Goal: Information Seeking & Learning: Check status

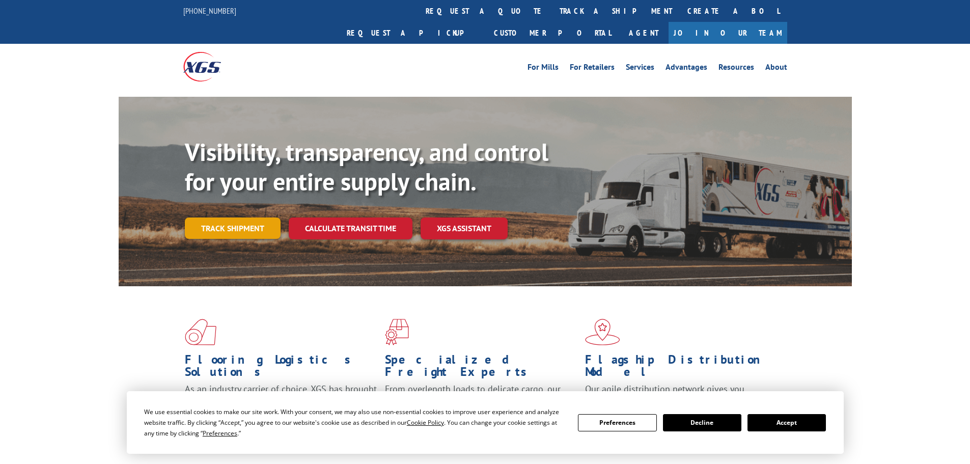
click at [228, 217] on link "Track shipment" at bounding box center [233, 227] width 96 height 21
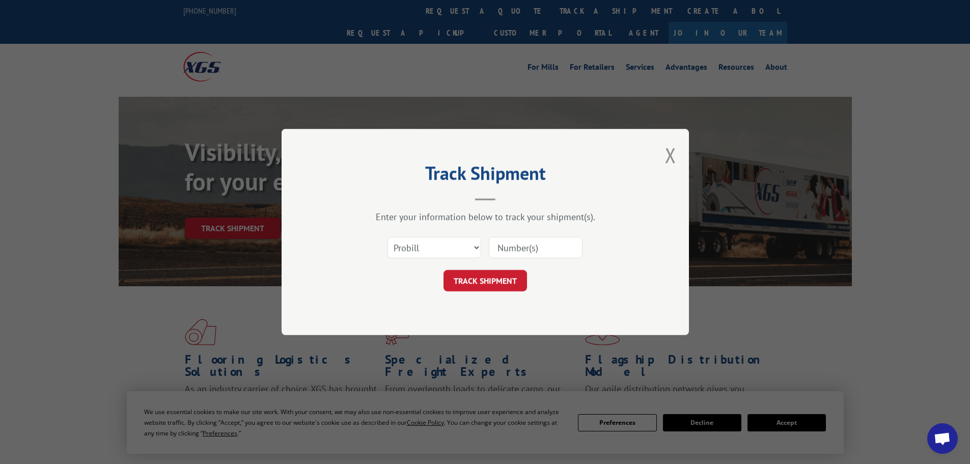
click at [535, 249] on input at bounding box center [536, 247] width 94 height 21
paste input "17233427"
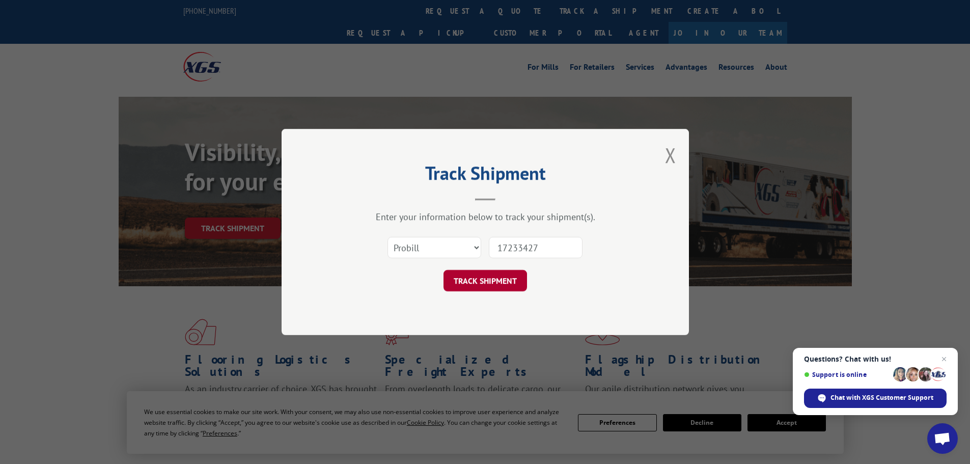
type input "17233427"
click at [485, 276] on button "TRACK SHIPMENT" at bounding box center [484, 280] width 83 height 21
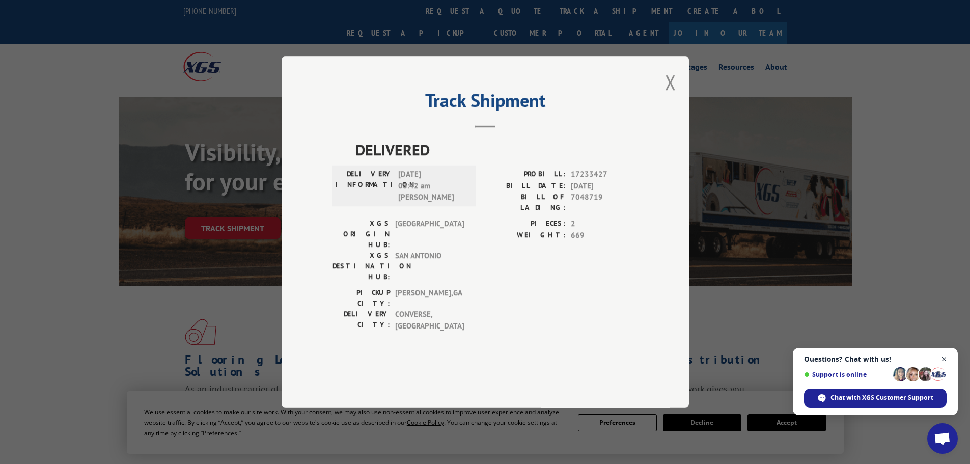
click at [944, 359] on span "Close chat" at bounding box center [944, 359] width 13 height 13
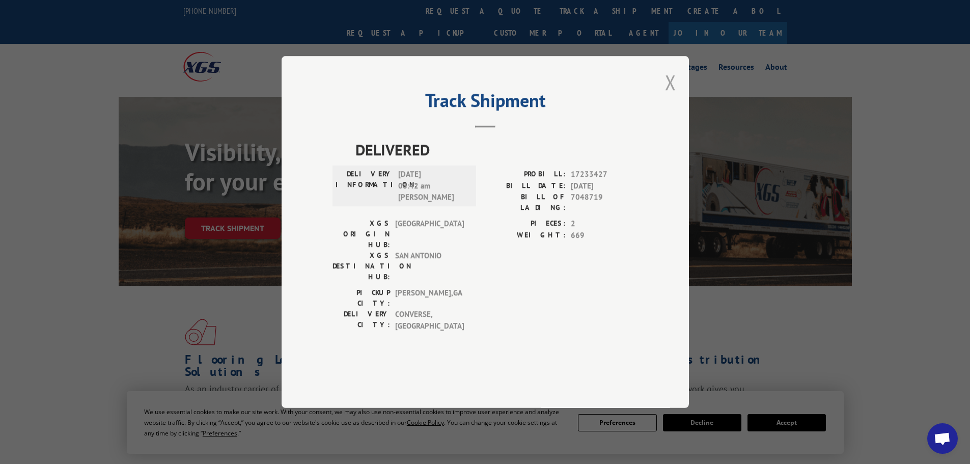
click at [673, 96] on button "Close modal" at bounding box center [670, 82] width 11 height 27
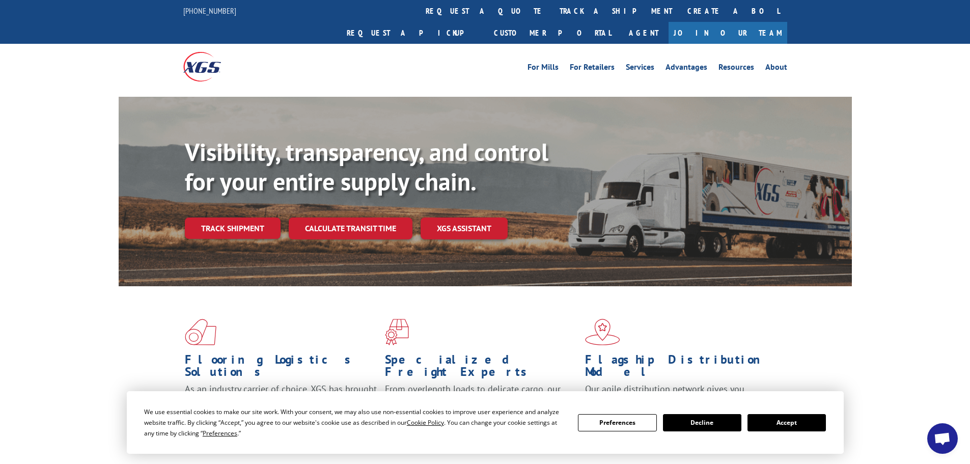
click at [207, 217] on link "Track shipment" at bounding box center [233, 227] width 96 height 21
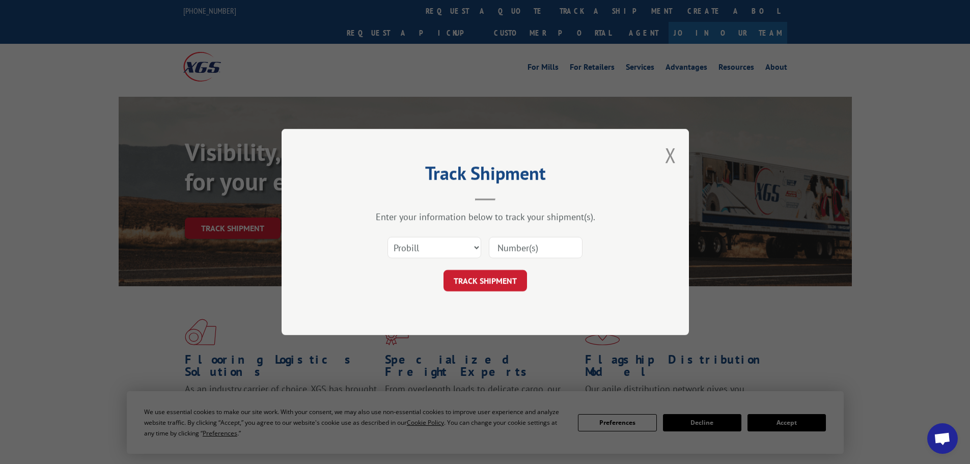
click at [504, 249] on input at bounding box center [536, 247] width 94 height 21
paste input "17233606"
type input "17233606"
click at [505, 285] on button "TRACK SHIPMENT" at bounding box center [484, 280] width 83 height 21
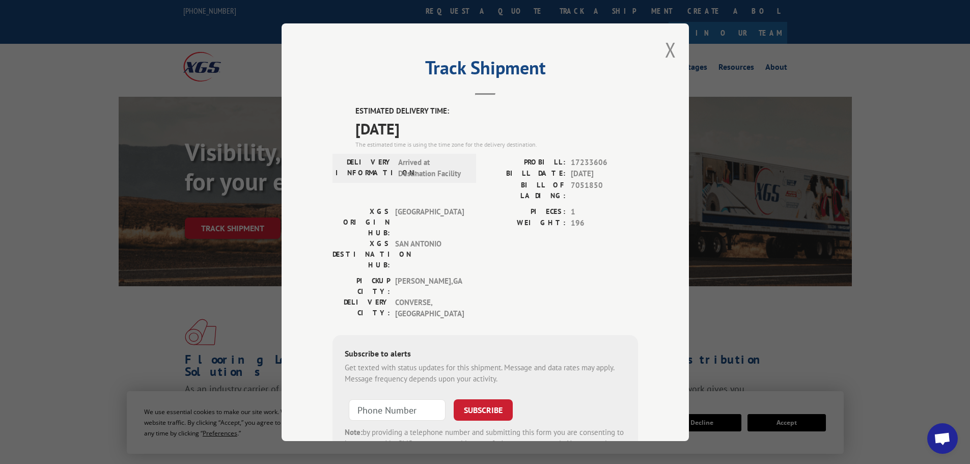
click at [674, 52] on div "Track Shipment ESTIMATED DELIVERY TIME: 10/07/2025 The estimated time is using …" at bounding box center [484, 231] width 407 height 417
click at [671, 52] on button "Close modal" at bounding box center [670, 49] width 11 height 27
